Goal: Navigation & Orientation: Find specific page/section

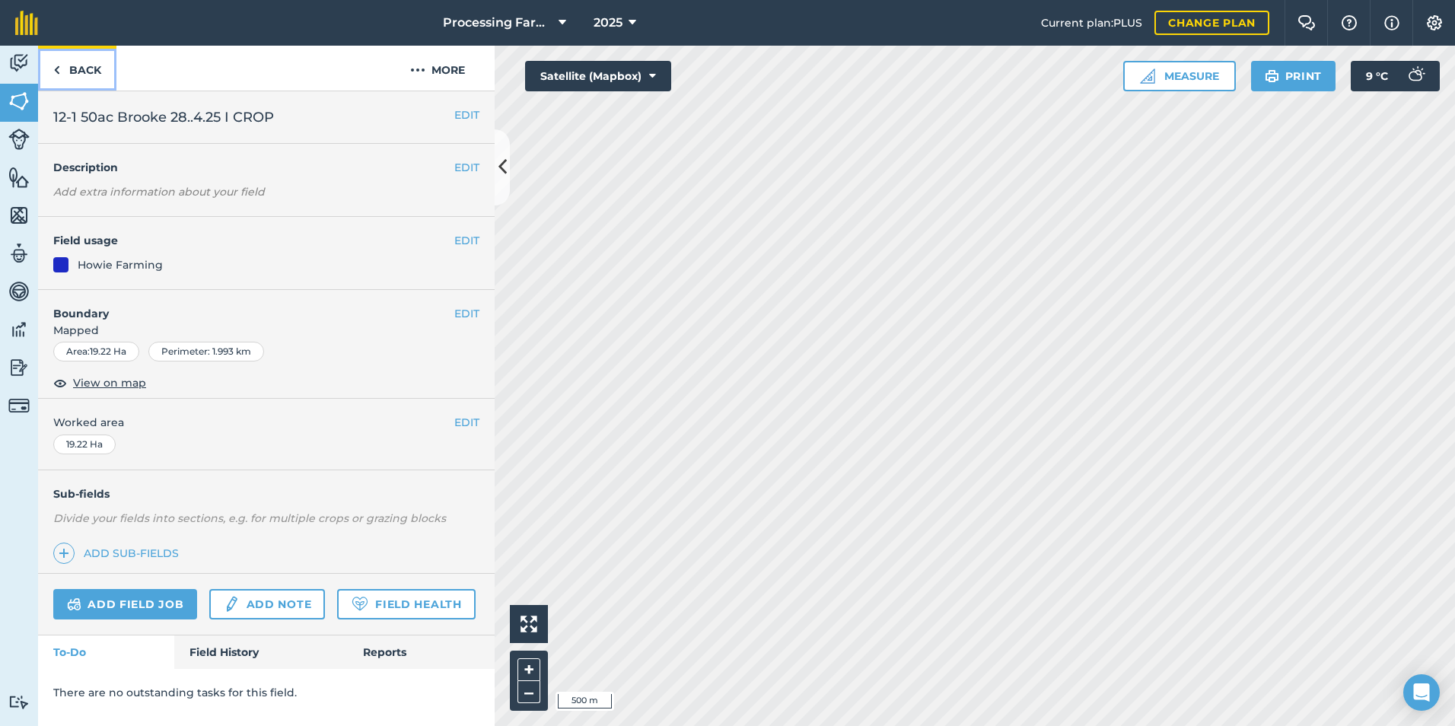
click at [100, 66] on link "Back" at bounding box center [77, 68] width 78 height 45
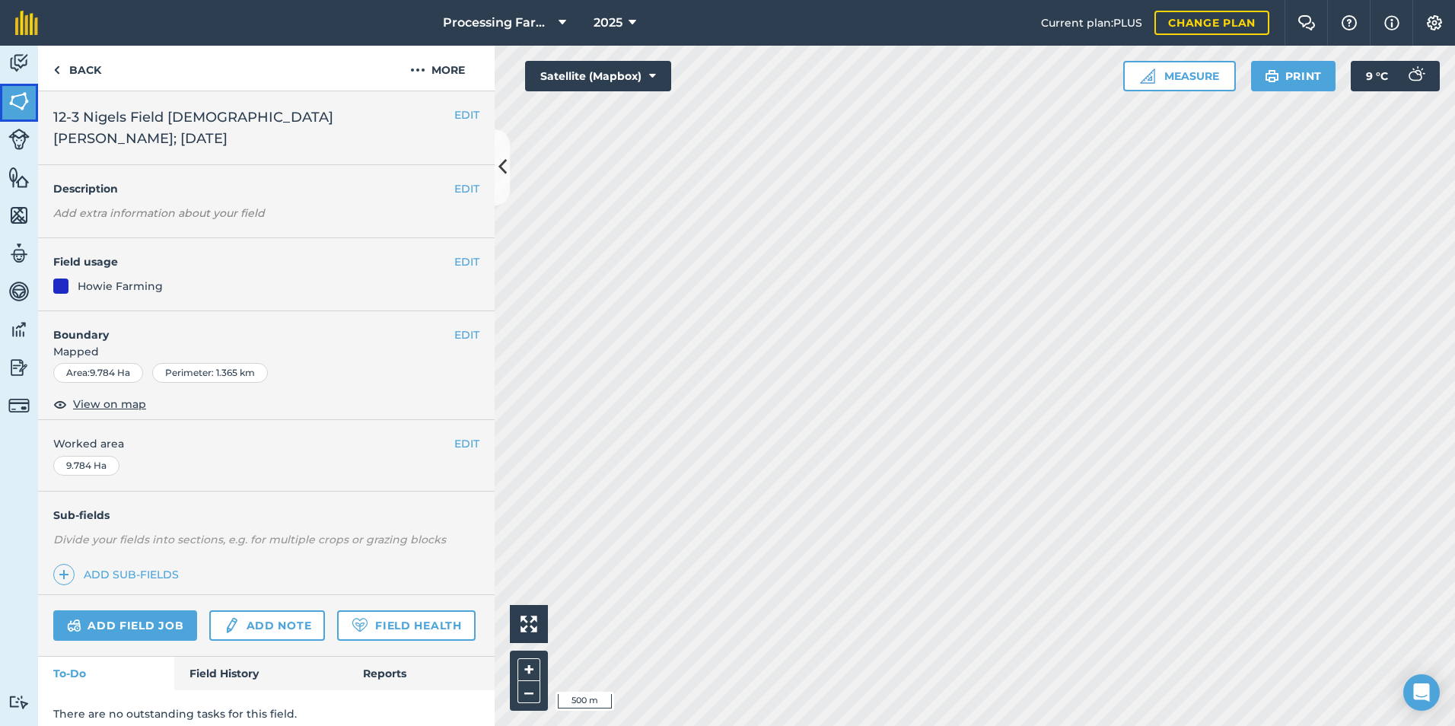
click at [16, 107] on img at bounding box center [18, 101] width 21 height 23
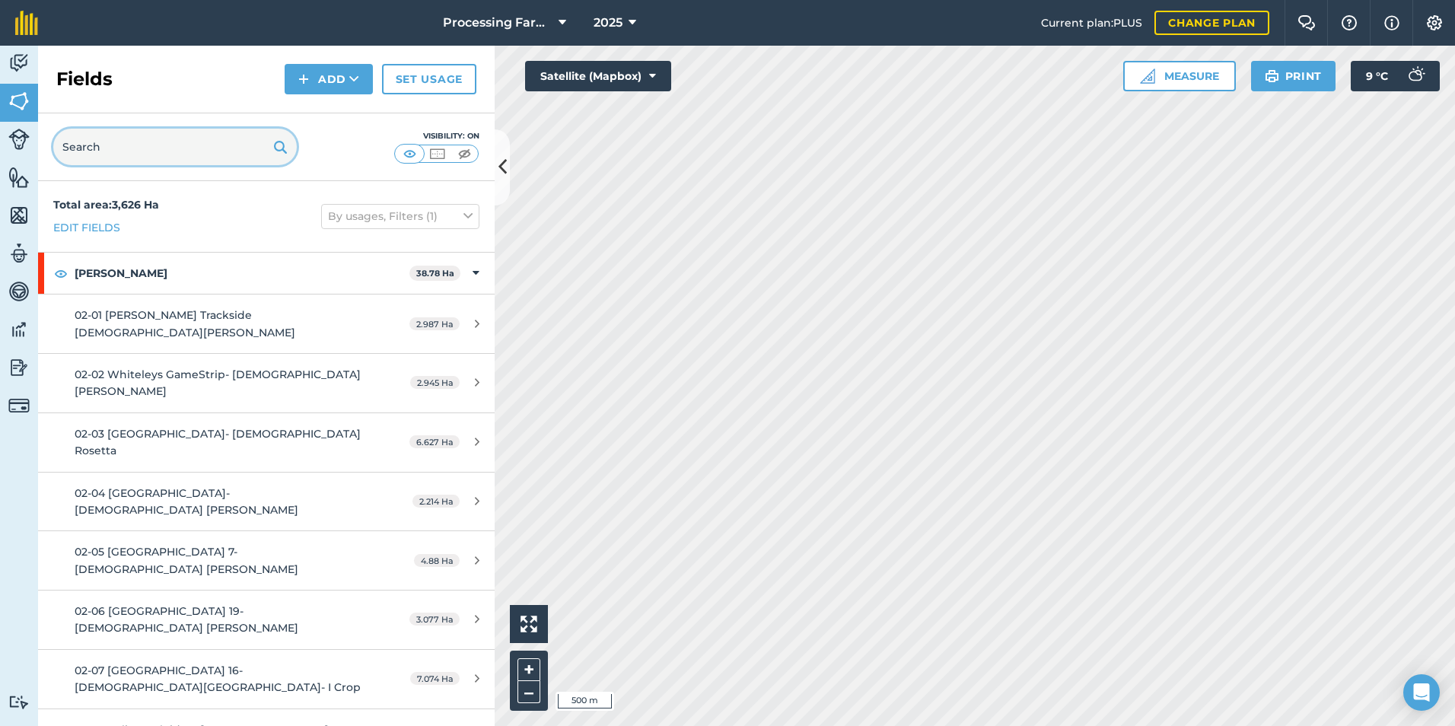
click at [165, 152] on input "text" at bounding box center [174, 147] width 243 height 37
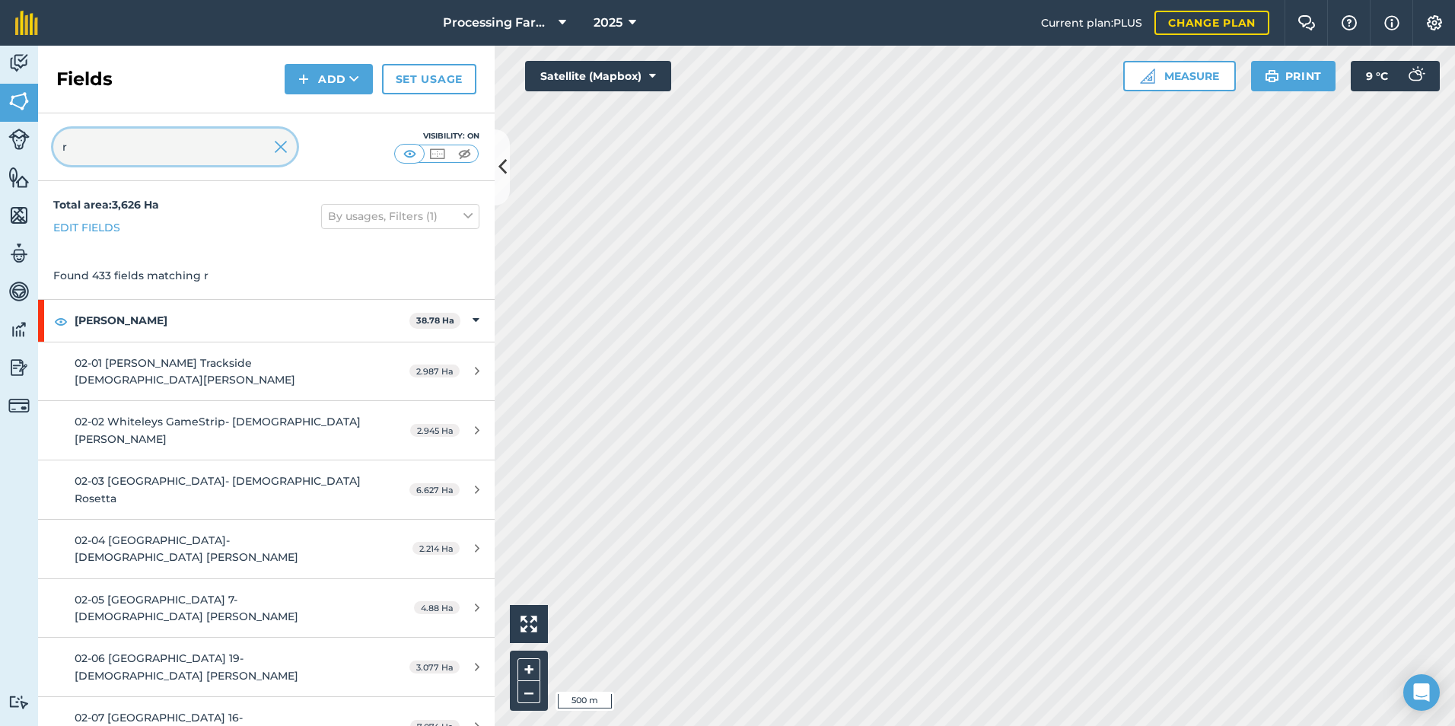
type input "r"
click at [529, 26] on span "Processing Farms" at bounding box center [498, 23] width 110 height 18
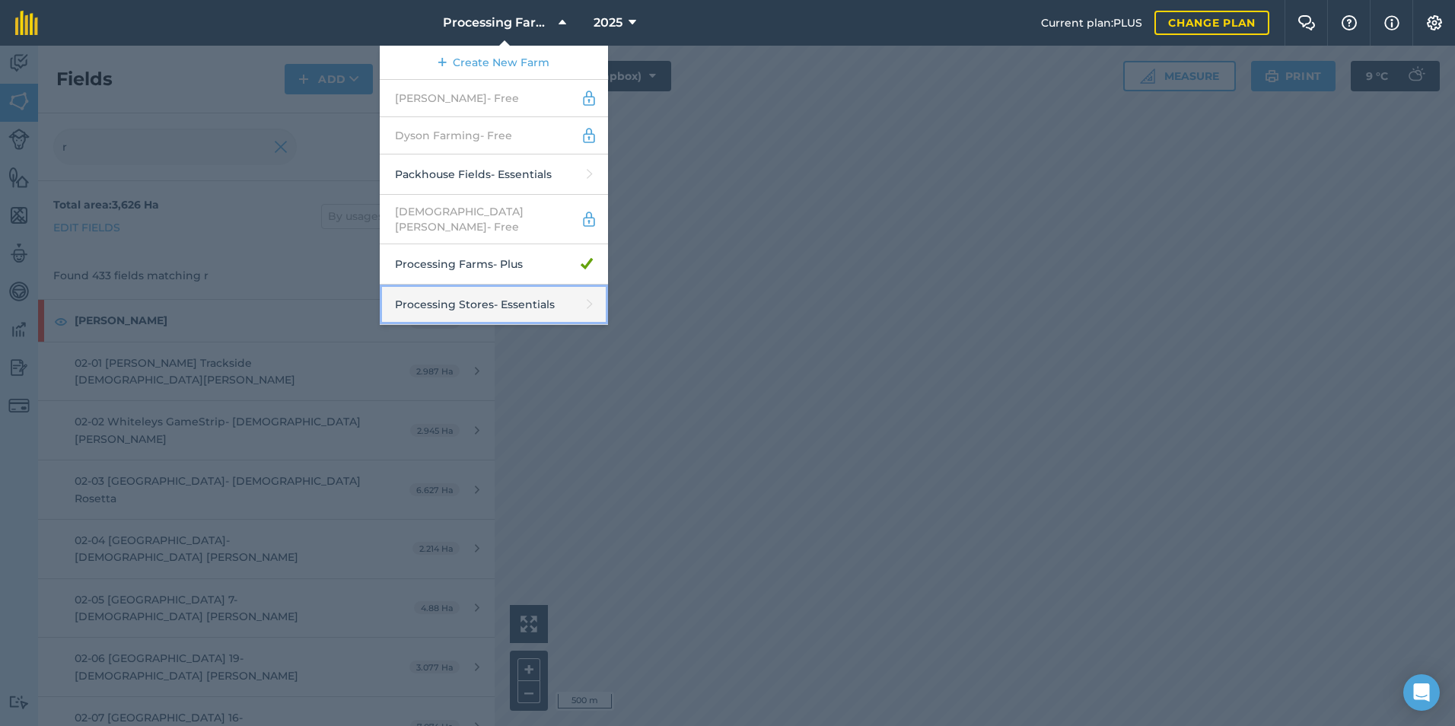
click at [514, 290] on link "Processing Stores - Essentials" at bounding box center [494, 305] width 228 height 40
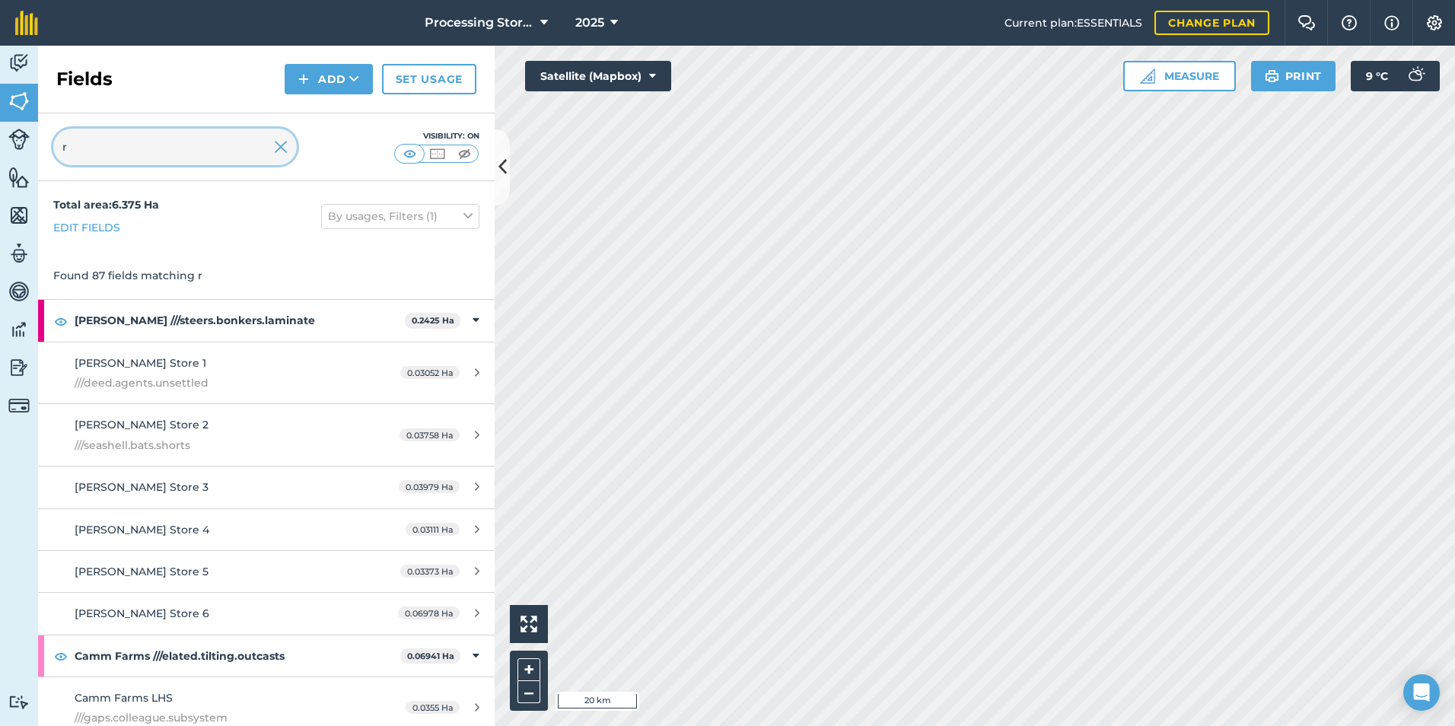
click at [203, 145] on input "r" at bounding box center [174, 147] width 243 height 37
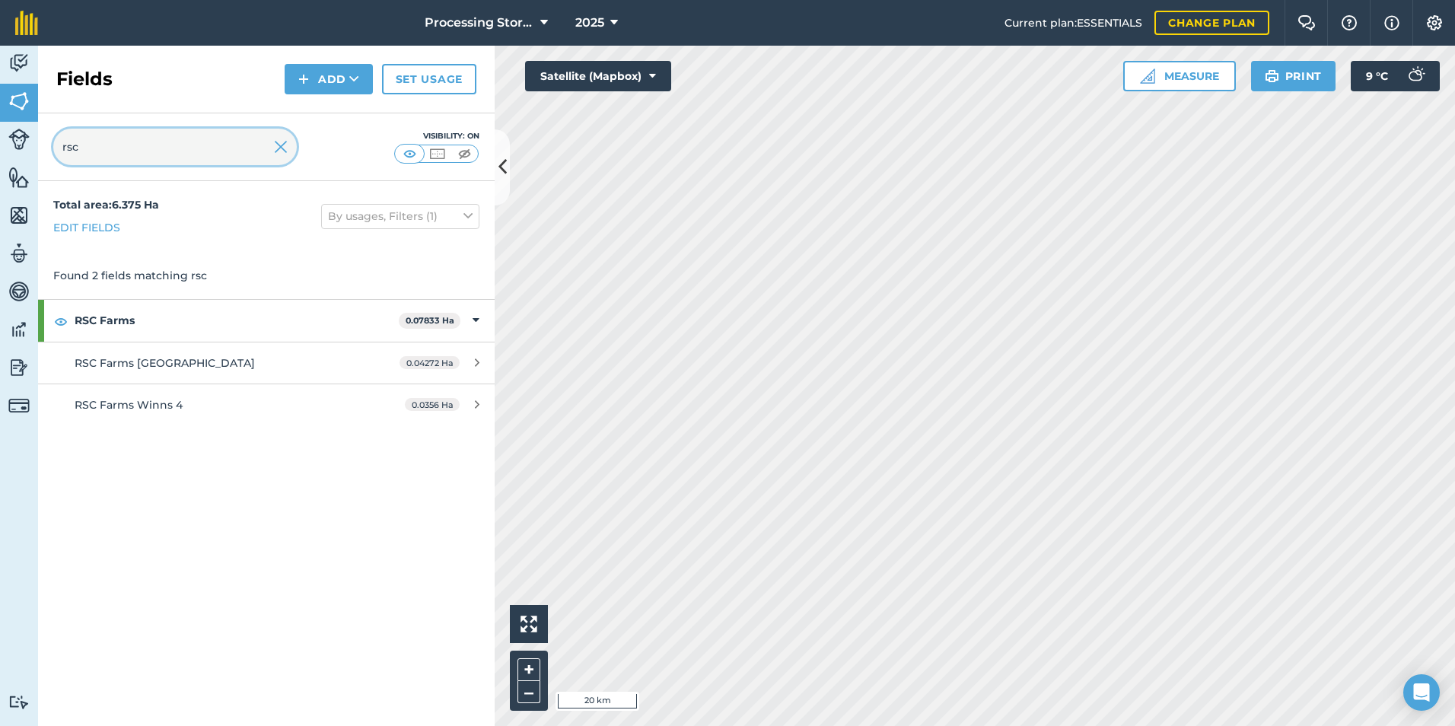
type input "rsc"
click at [143, 398] on span "RSC Farms Winns 4" at bounding box center [129, 405] width 108 height 14
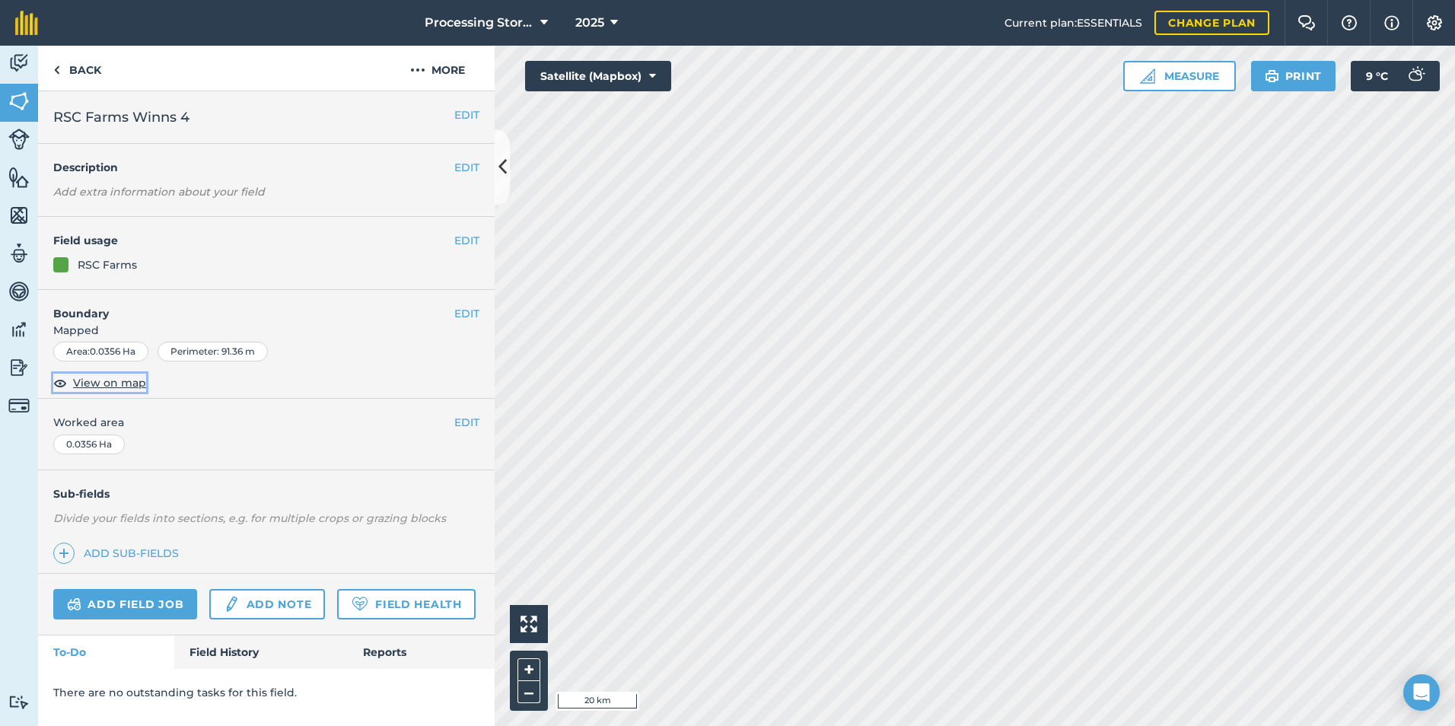
click at [107, 382] on span "View on map" at bounding box center [109, 382] width 73 height 17
click at [496, 22] on span "Processing Stores" at bounding box center [480, 23] width 110 height 18
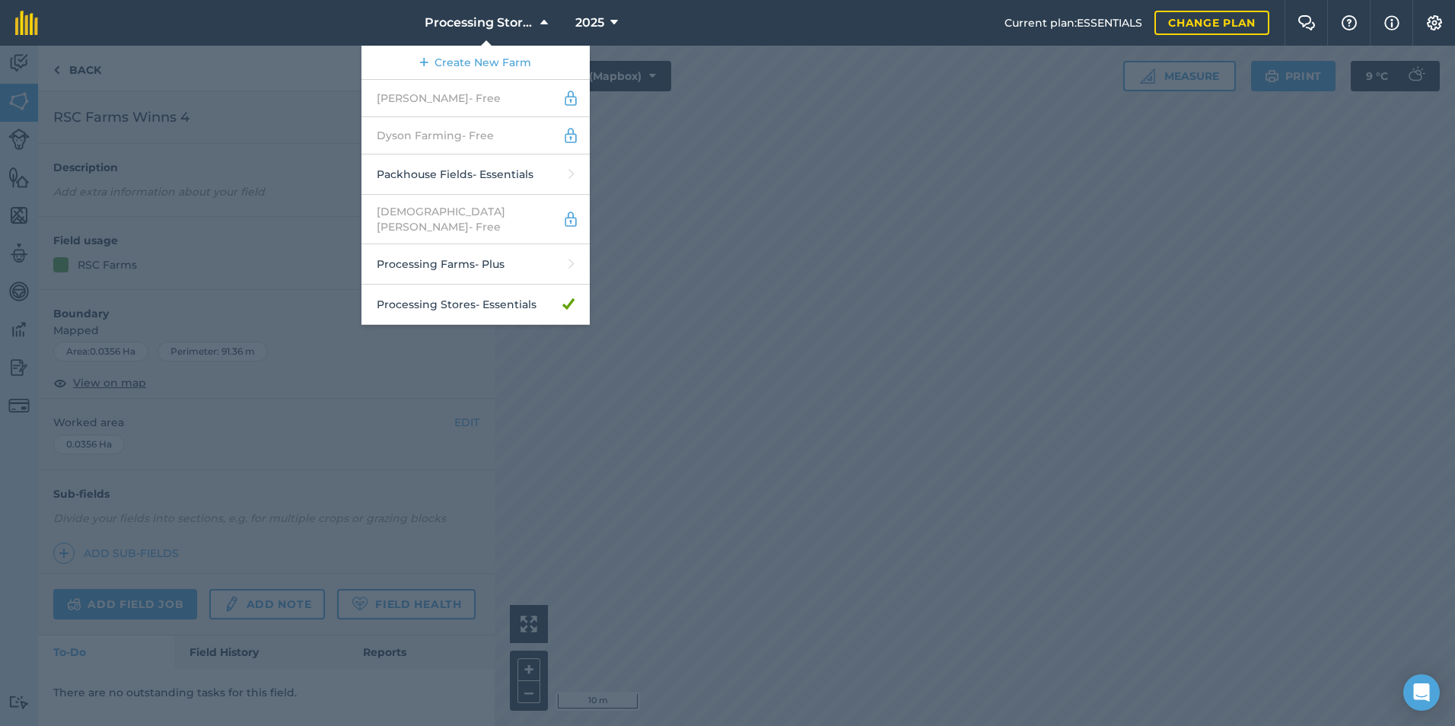
click at [274, 243] on div at bounding box center [727, 386] width 1455 height 680
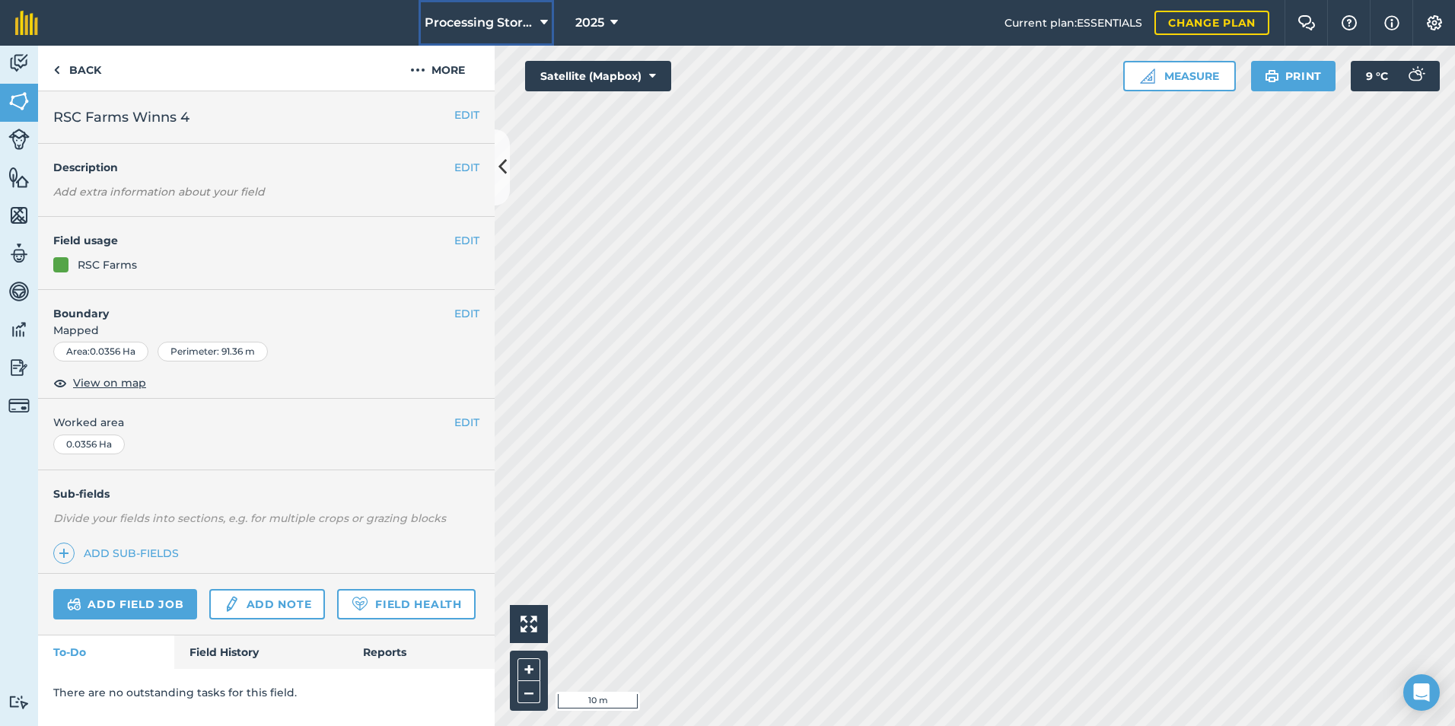
click at [487, 20] on span "Processing Stores" at bounding box center [480, 23] width 110 height 18
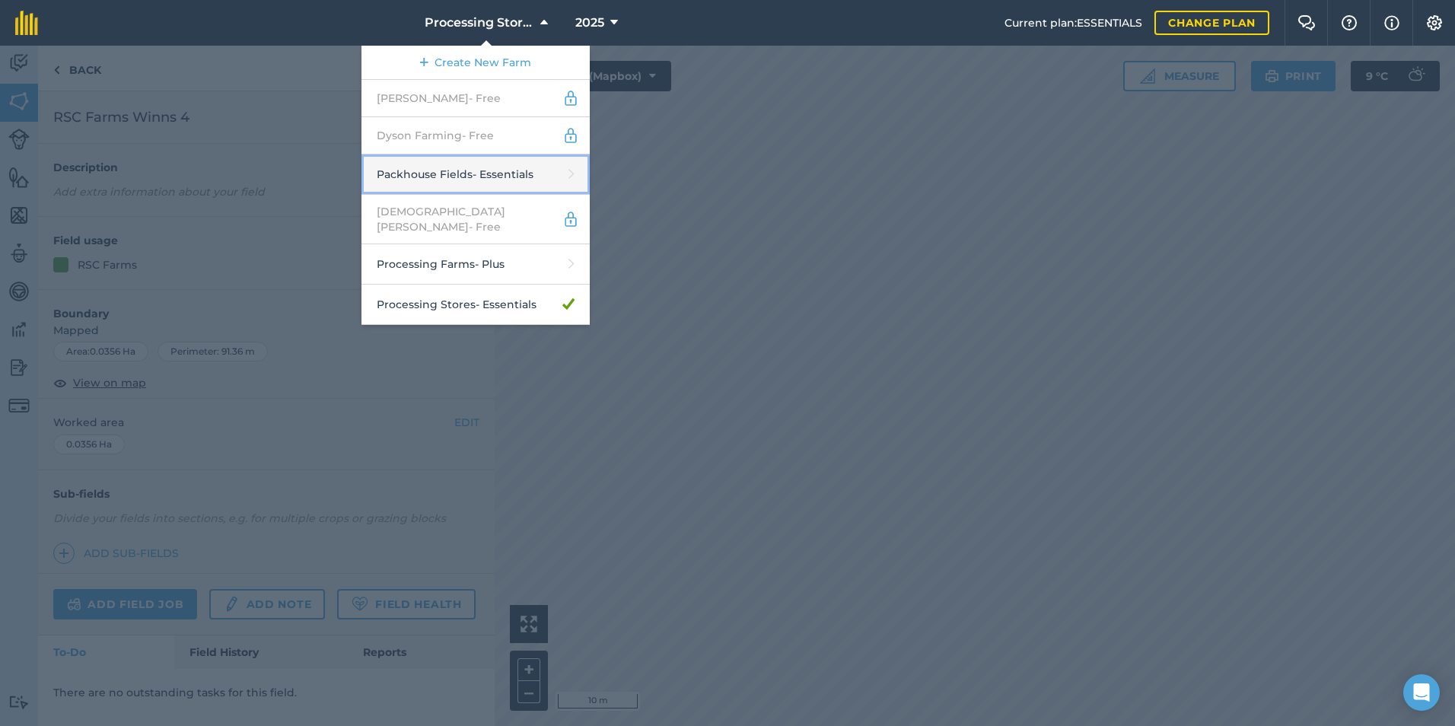
click at [461, 176] on link "Packhouse Fields - Essentials" at bounding box center [475, 174] width 228 height 40
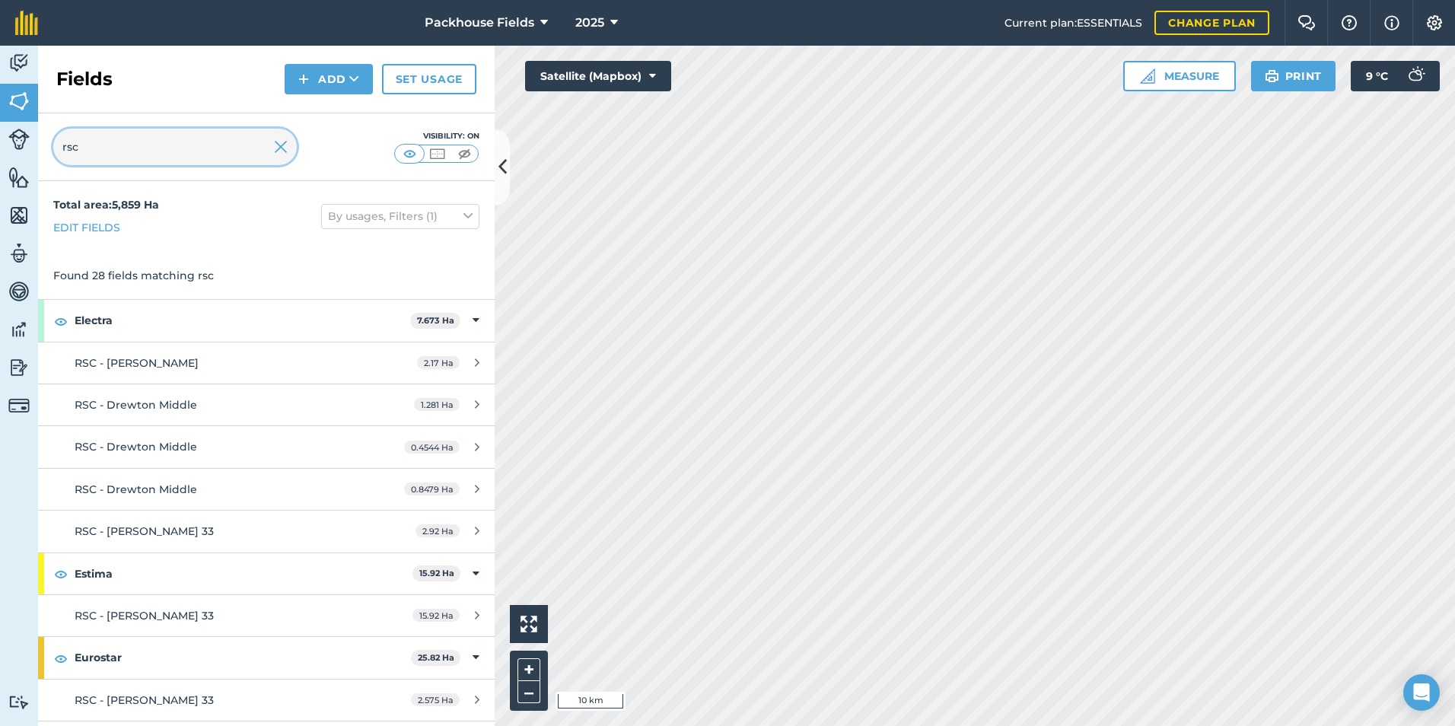
click at [172, 151] on input "rsc" at bounding box center [174, 147] width 243 height 37
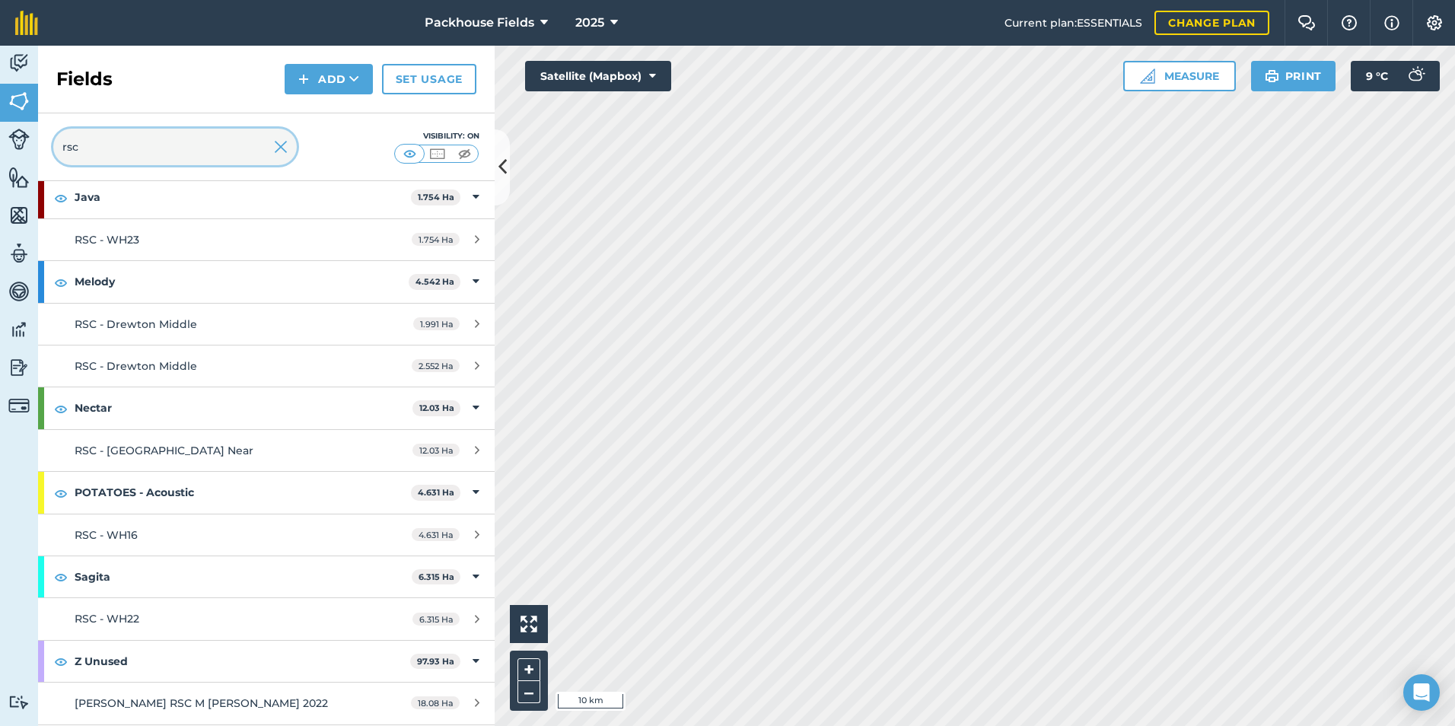
scroll to position [1065, 0]
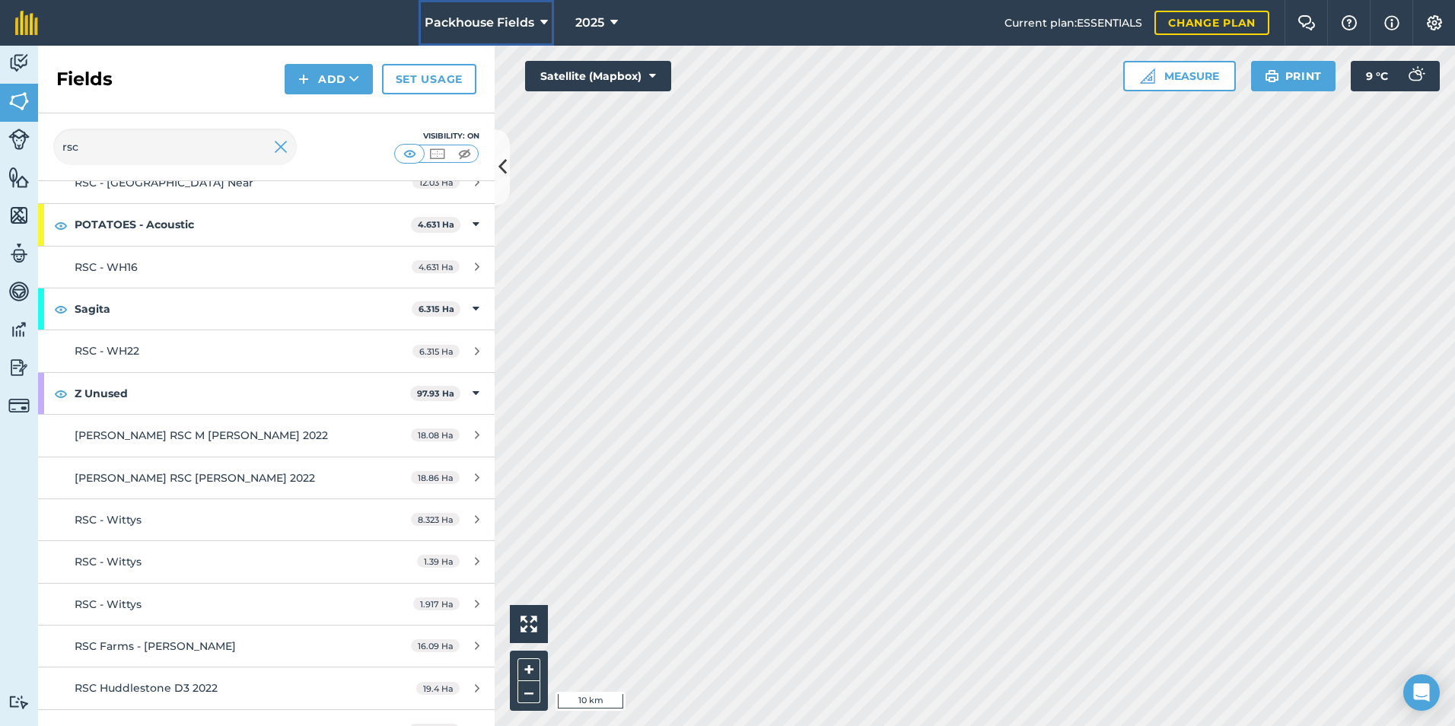
click at [510, 6] on button "Packhouse Fields" at bounding box center [486, 23] width 135 height 46
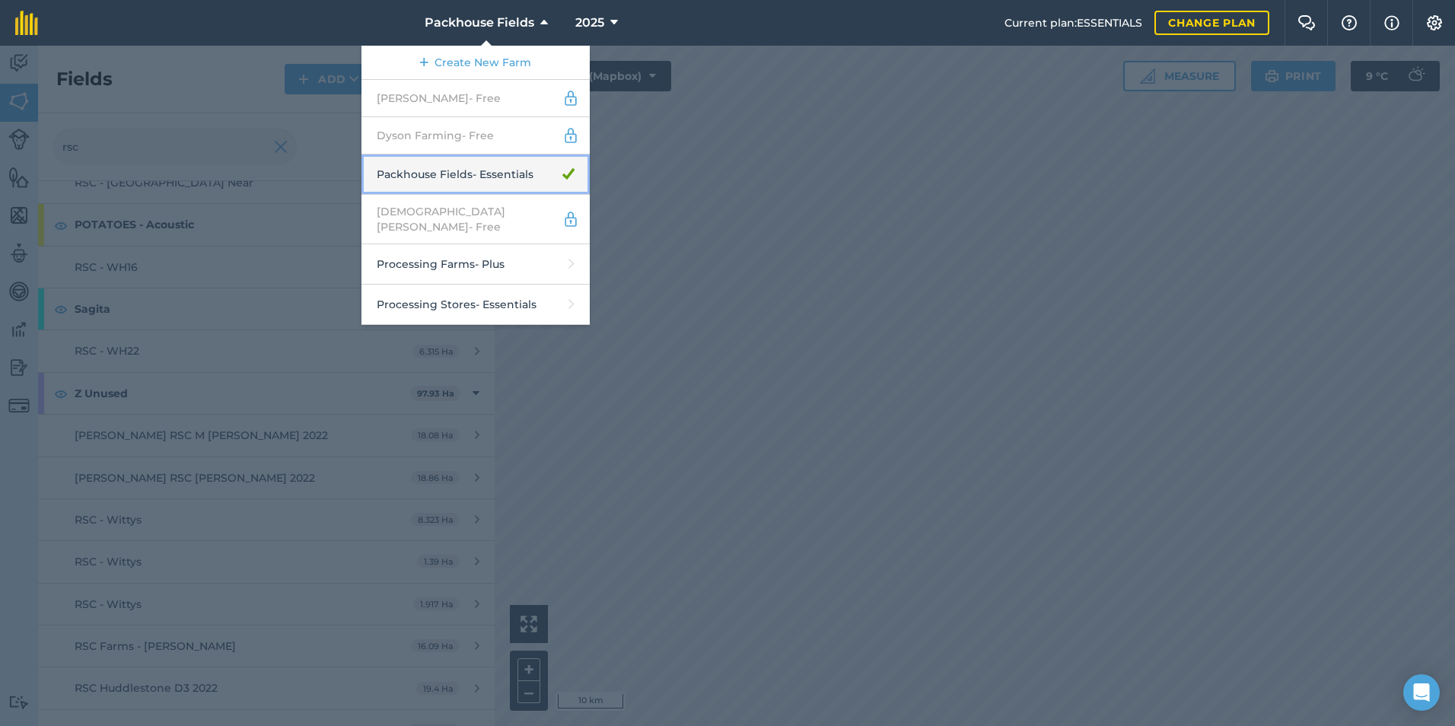
click at [483, 173] on link "Packhouse Fields - Essentials" at bounding box center [475, 174] width 228 height 40
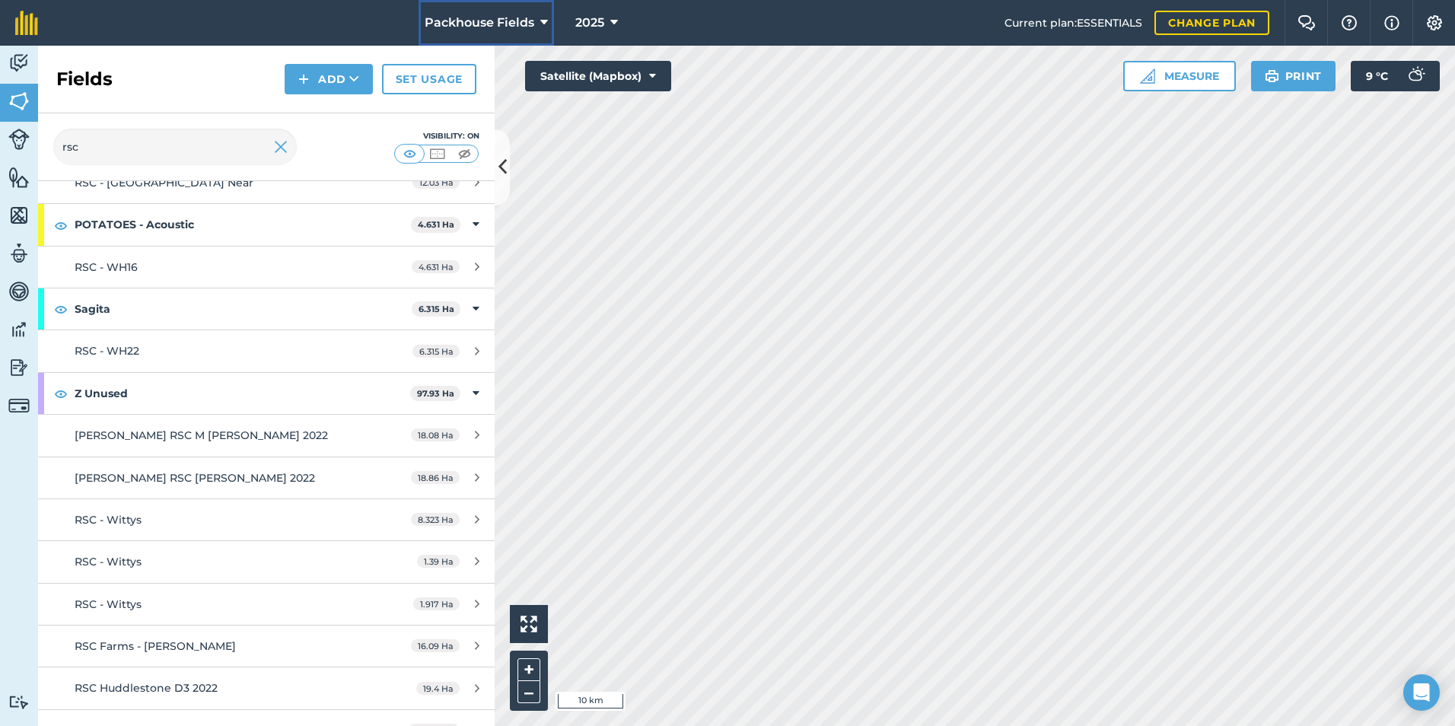
click at [522, 22] on span "Packhouse Fields" at bounding box center [480, 23] width 110 height 18
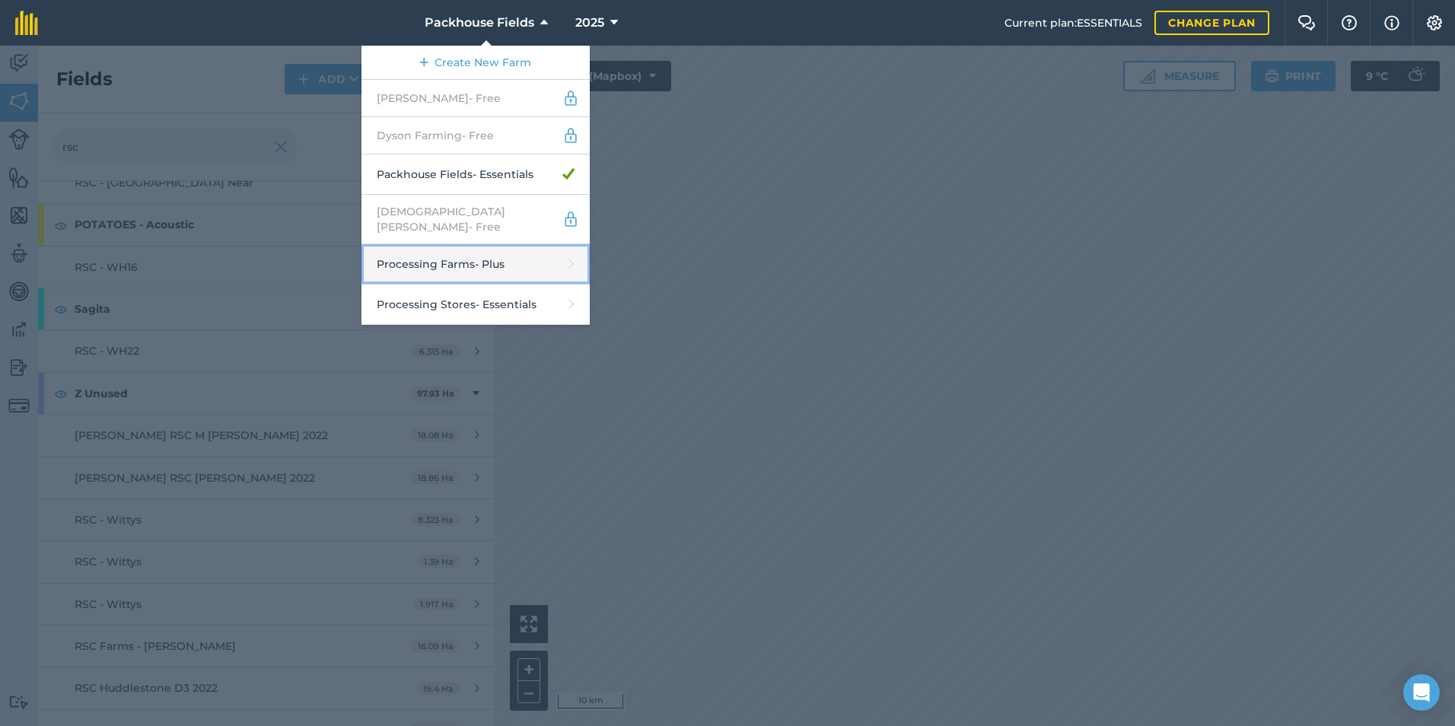
click at [493, 253] on link "Processing Farms - Plus" at bounding box center [475, 264] width 228 height 40
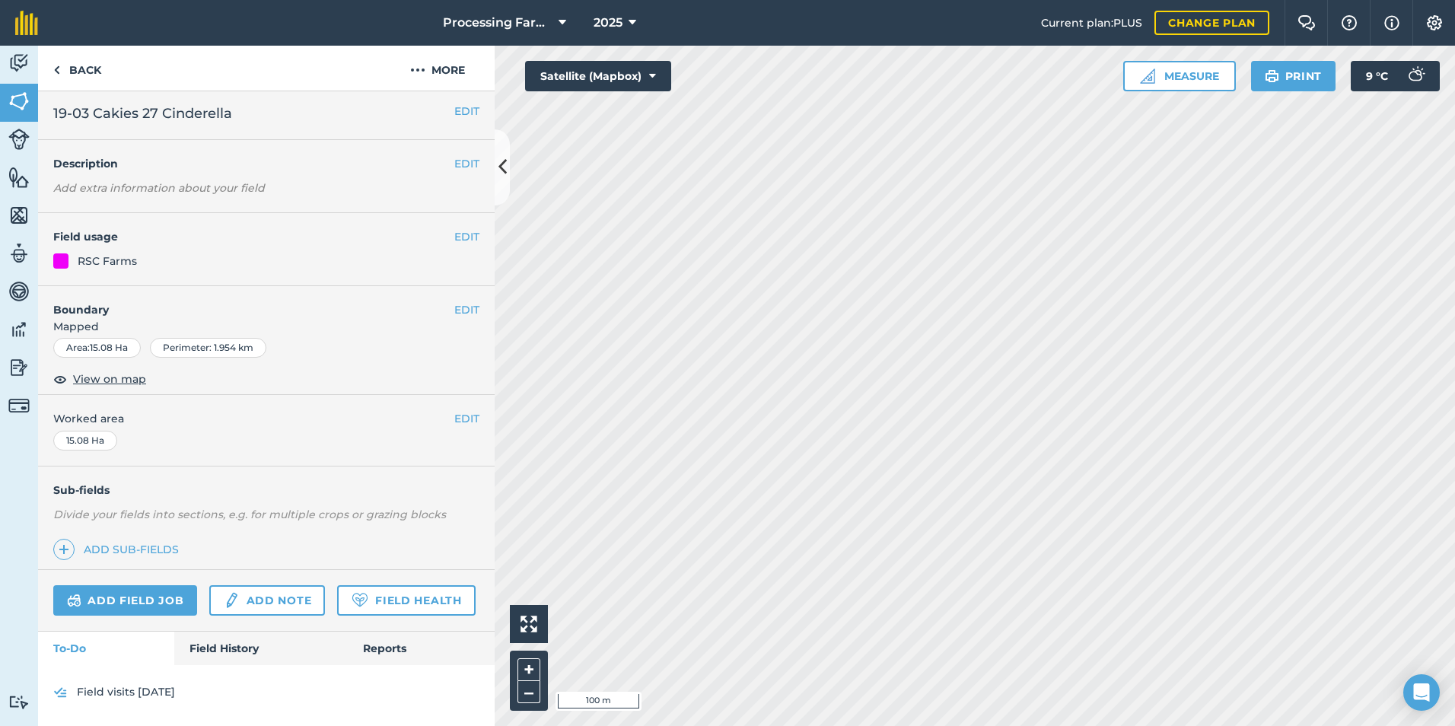
scroll to position [46, 0]
click at [237, 648] on link "Field History" at bounding box center [260, 648] width 173 height 33
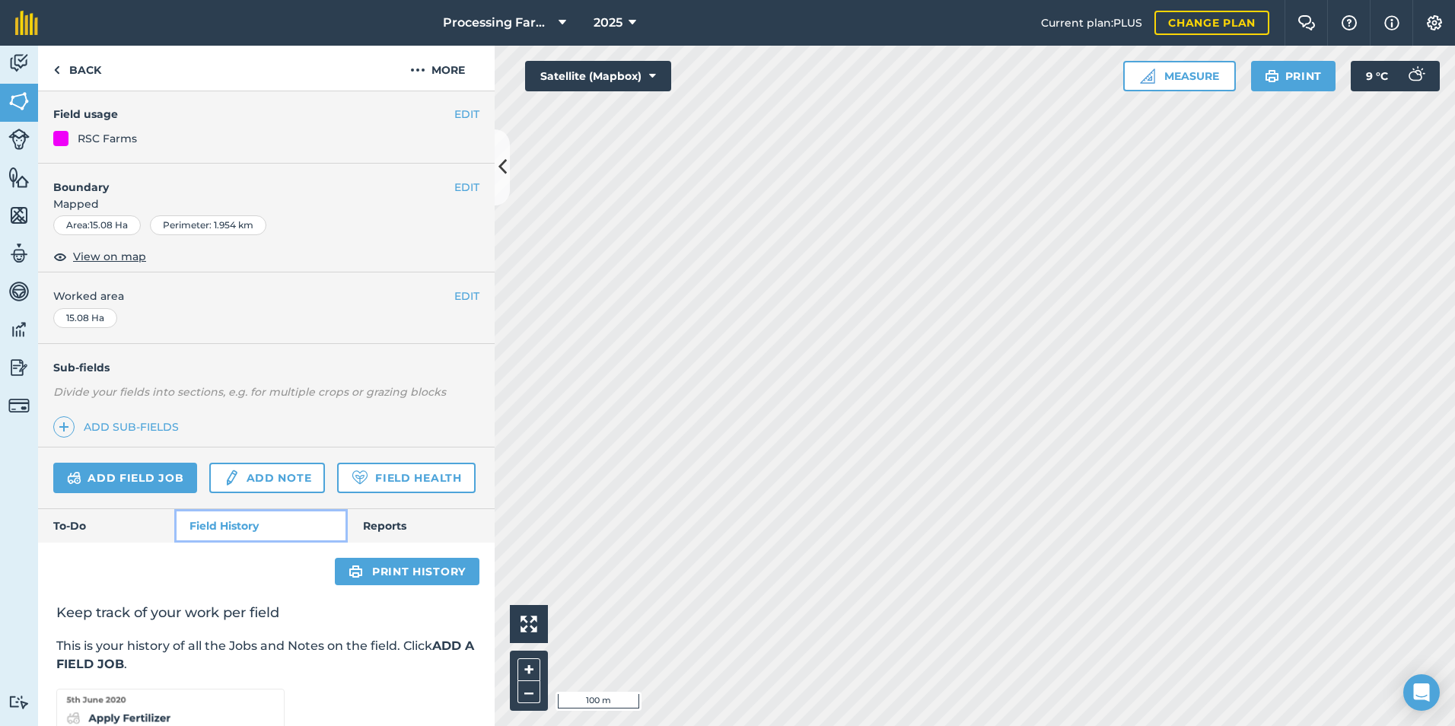
scroll to position [298, 0]
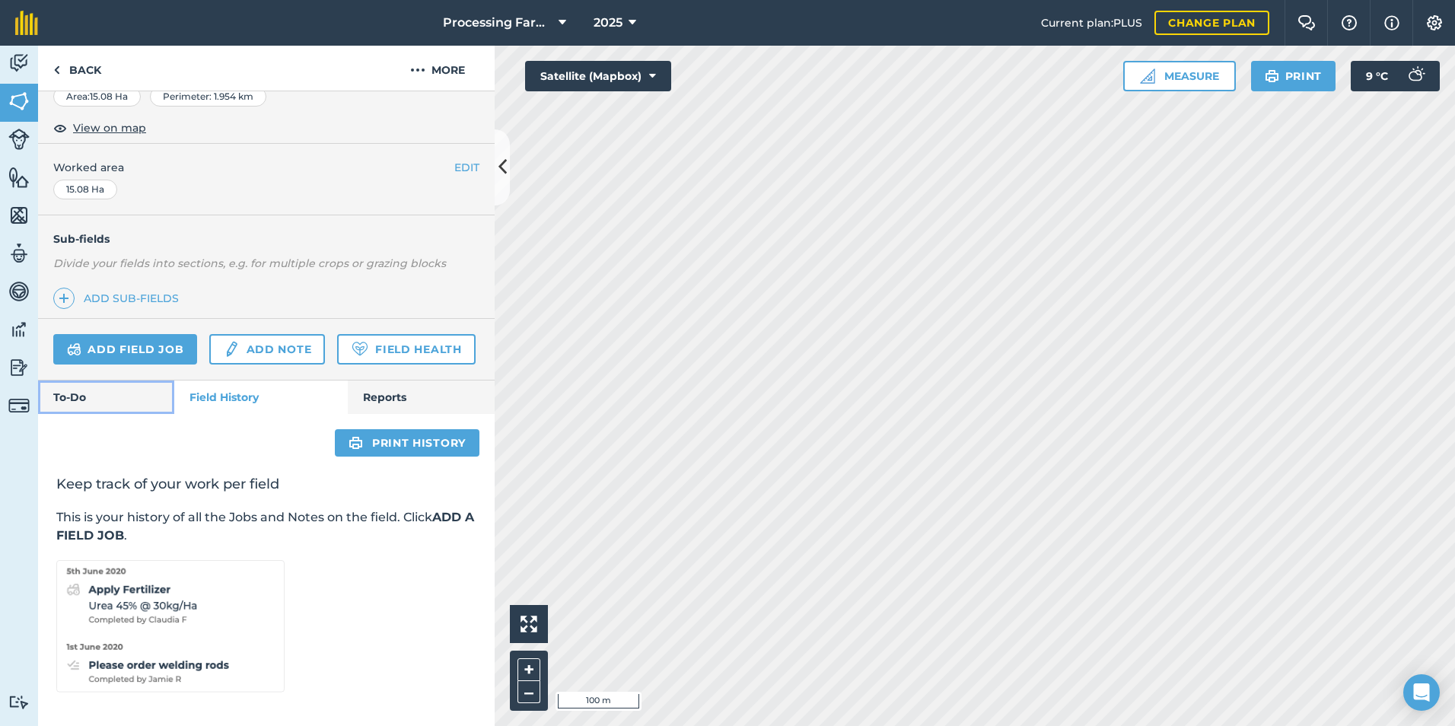
click at [84, 399] on link "To-Do" at bounding box center [106, 396] width 136 height 33
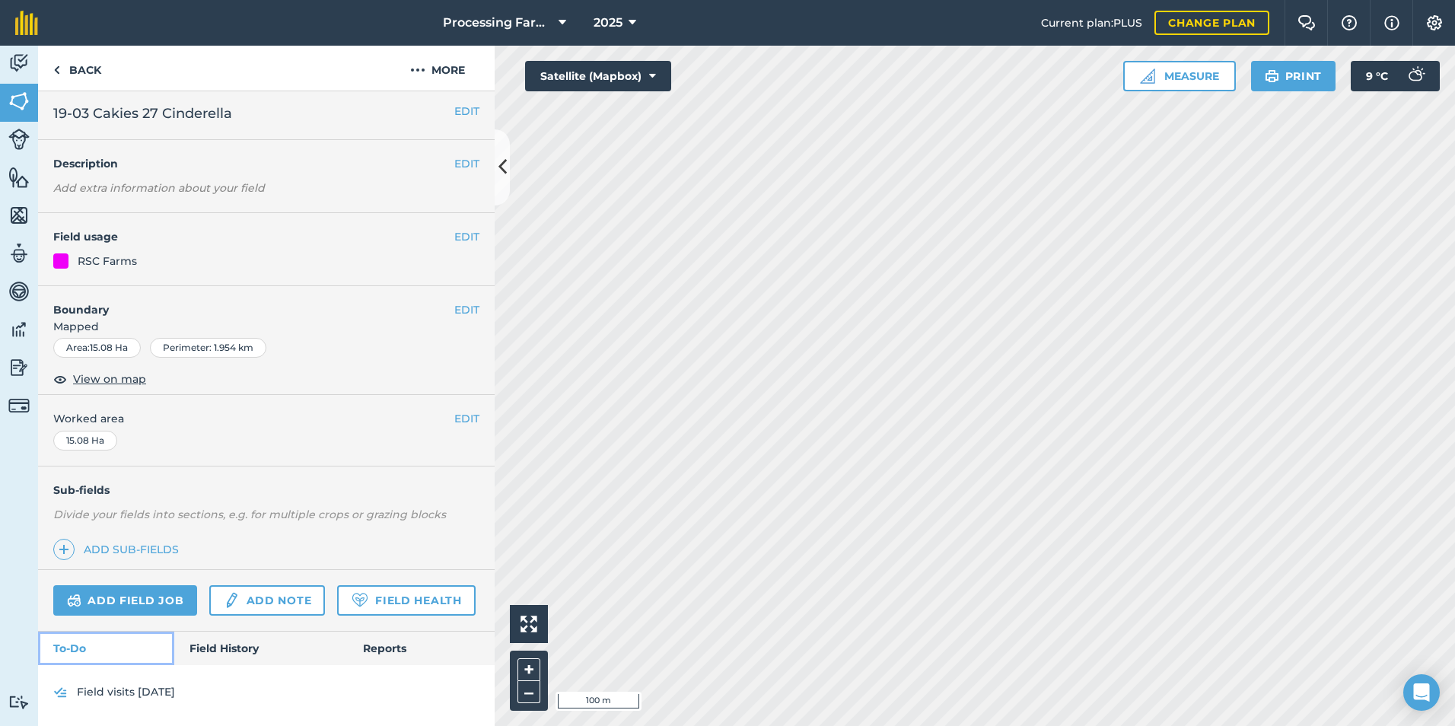
scroll to position [46, 0]
click at [234, 640] on link "Field History" at bounding box center [260, 648] width 173 height 33
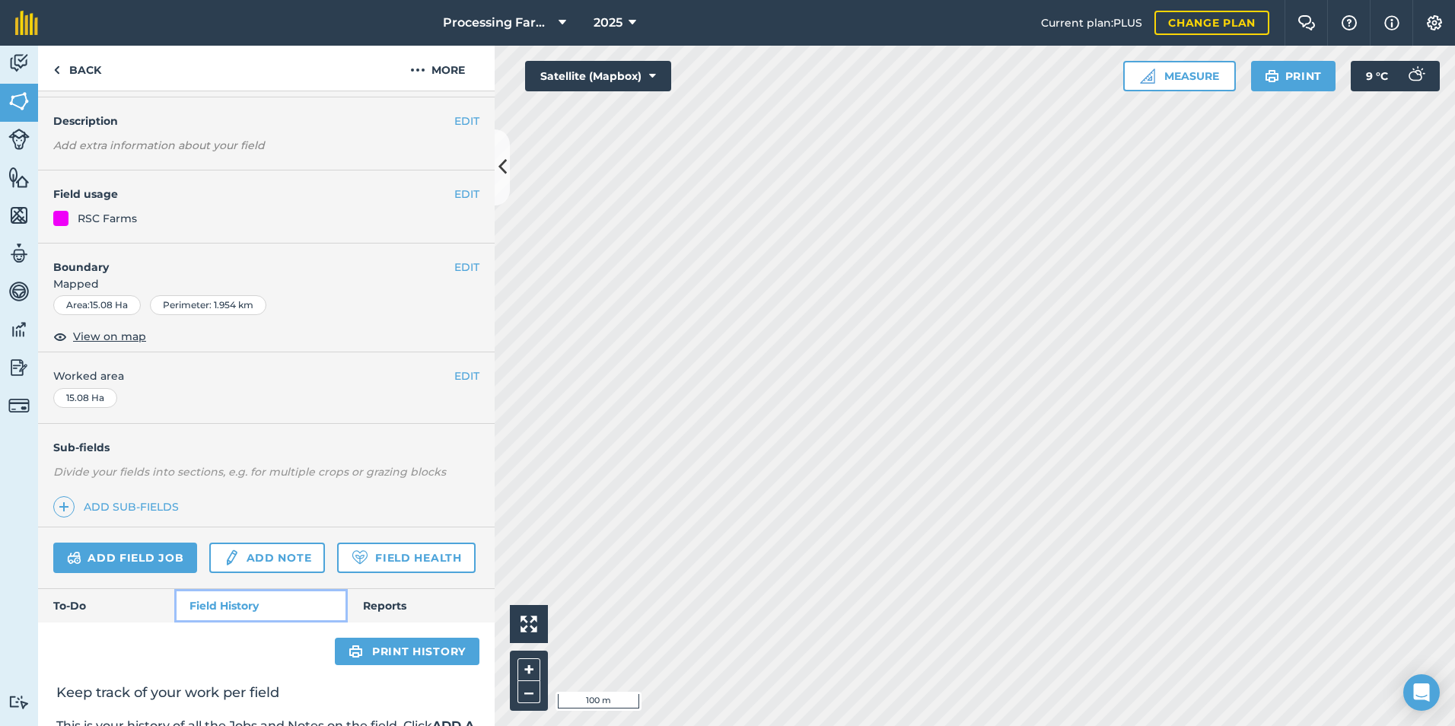
scroll to position [298, 0]
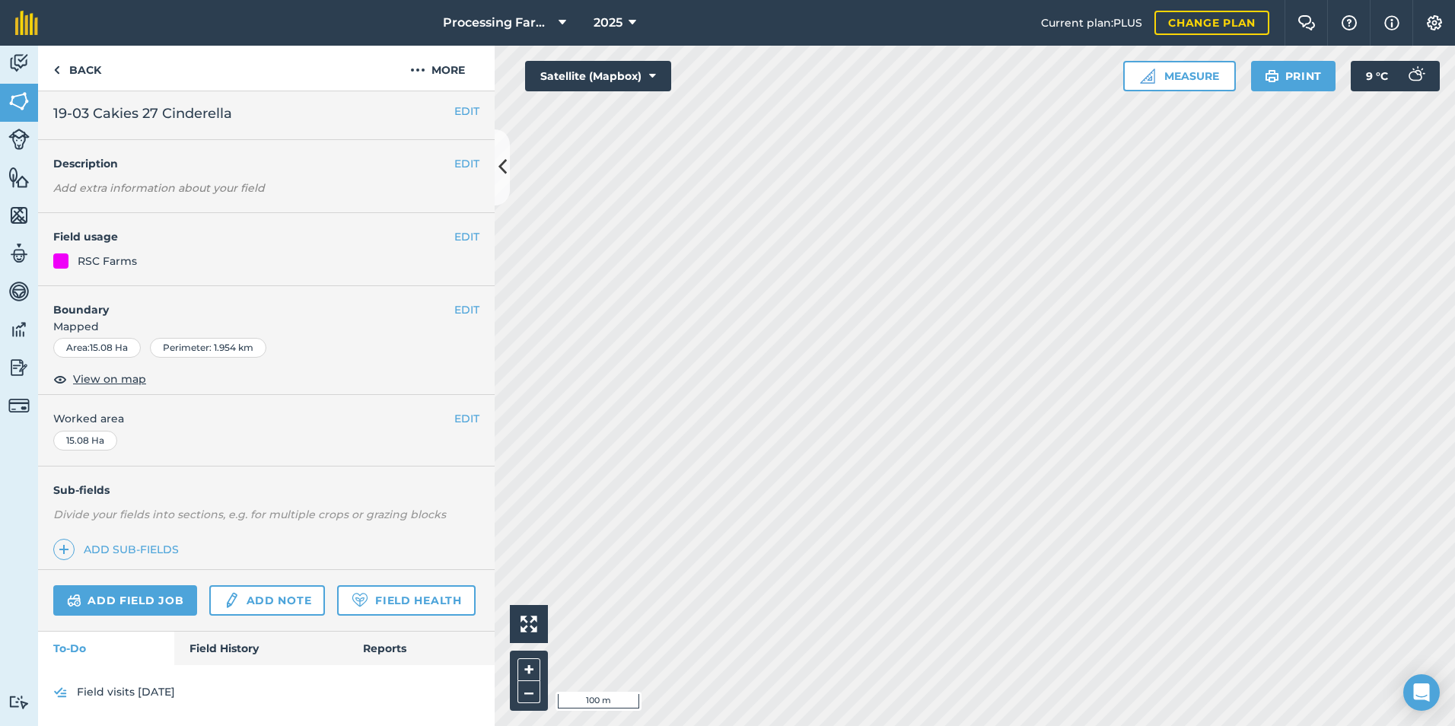
scroll to position [46, 0]
